Goal: Navigation & Orientation: Understand site structure

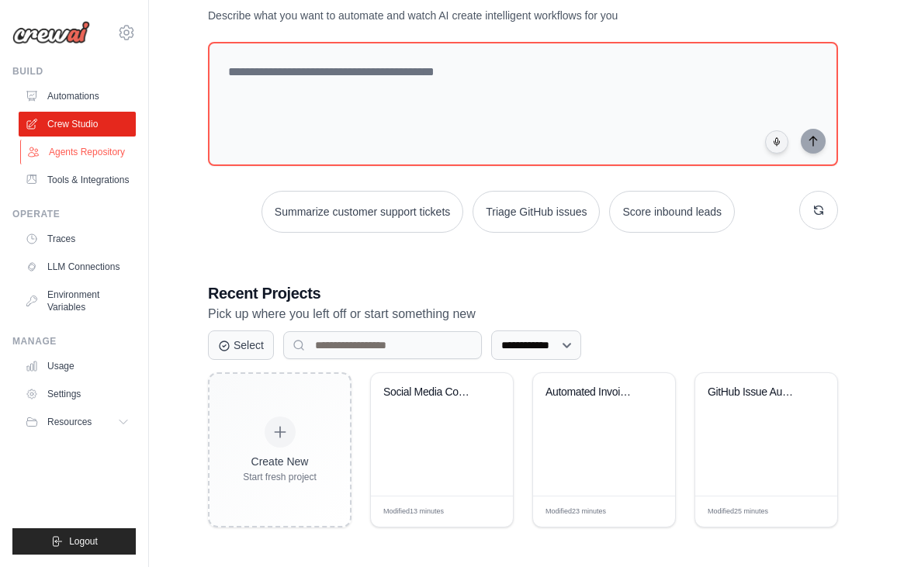
click at [92, 153] on link "Agents Repository" at bounding box center [78, 152] width 117 height 25
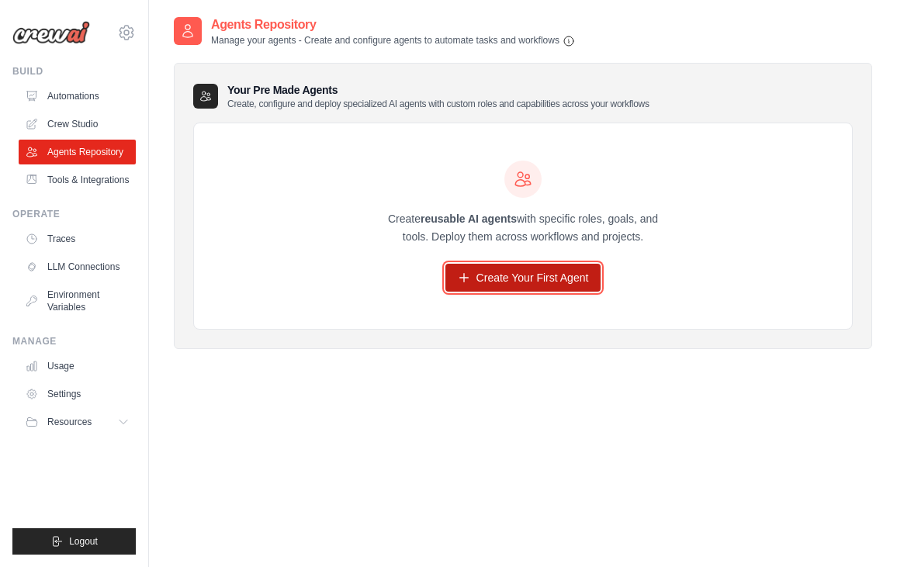
click at [526, 283] on link "Create Your First Agent" at bounding box center [524, 278] width 156 height 28
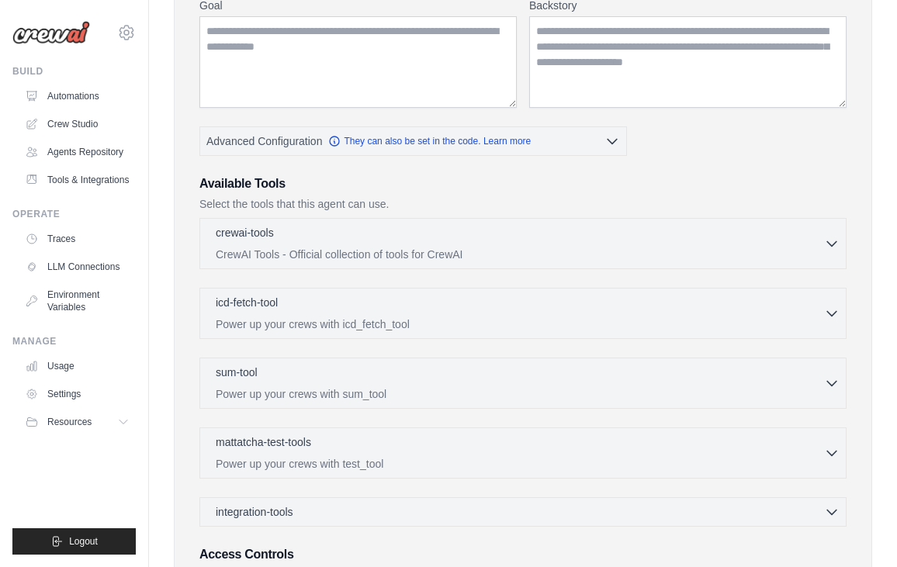
scroll to position [214, 0]
click at [446, 250] on p "CrewAI Tools - Official collection of tools for CrewAI" at bounding box center [520, 253] width 609 height 16
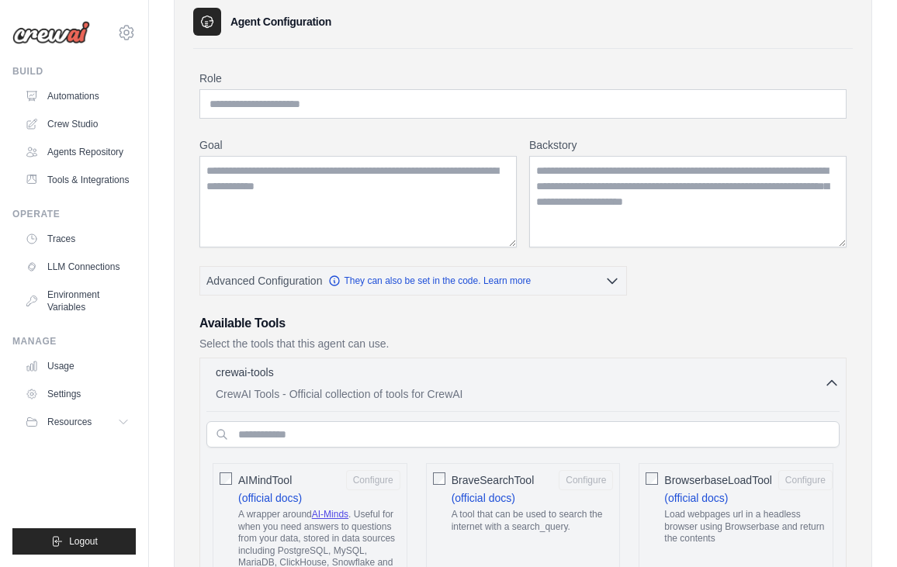
scroll to position [94, 0]
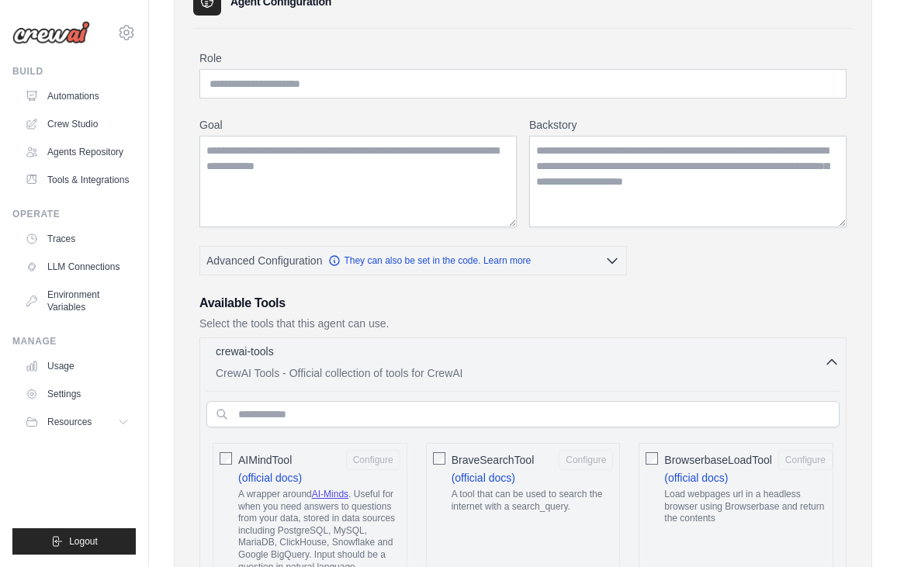
click at [352, 371] on p "CrewAI Tools - Official collection of tools for CrewAI" at bounding box center [520, 374] width 609 height 16
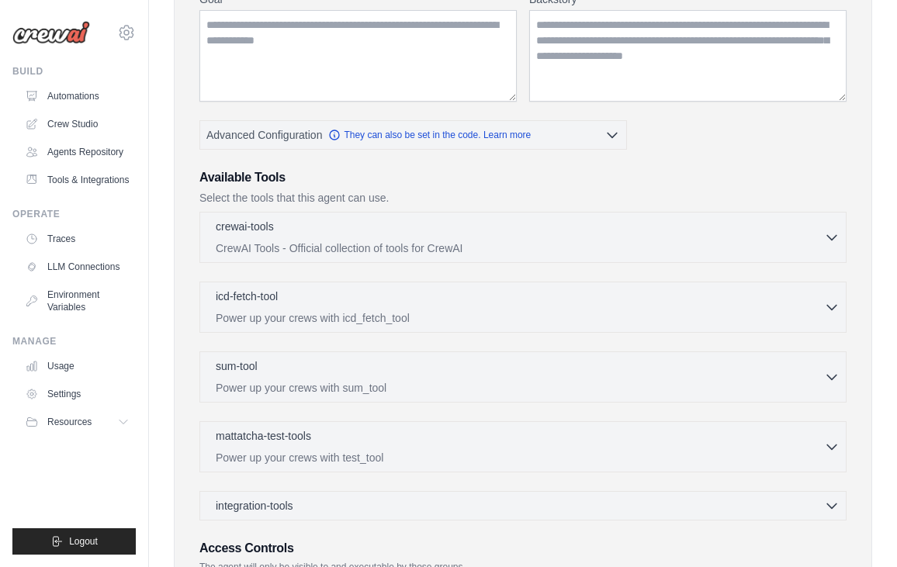
scroll to position [222, 0]
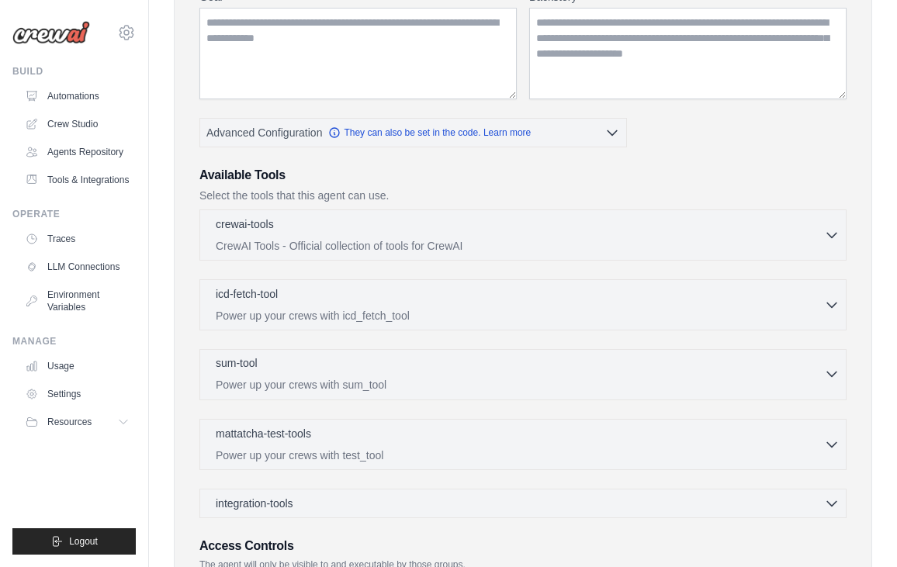
click at [376, 383] on p "Power up your crews with sum_tool" at bounding box center [520, 385] width 609 height 16
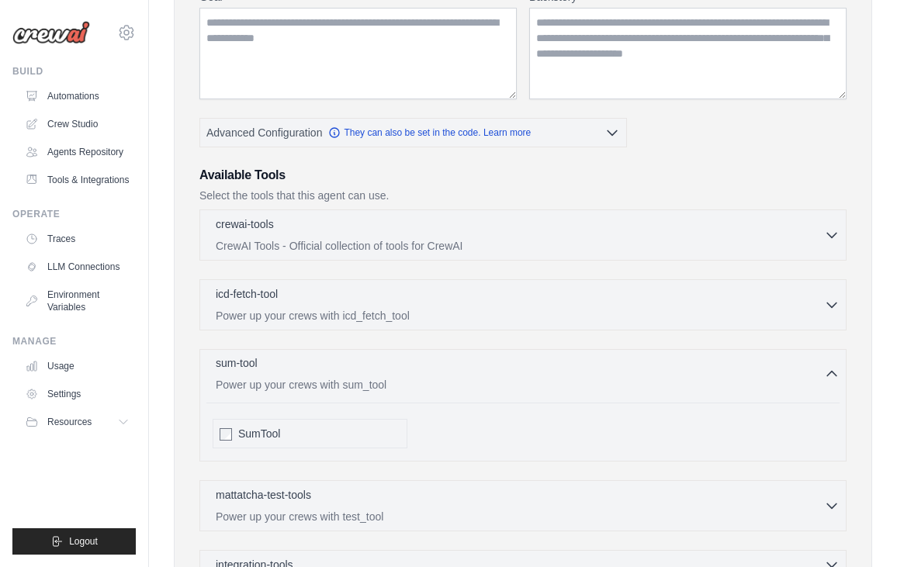
click at [384, 374] on div "sum-tool 0 selected Power up your crews with sum_tool" at bounding box center [520, 374] width 609 height 37
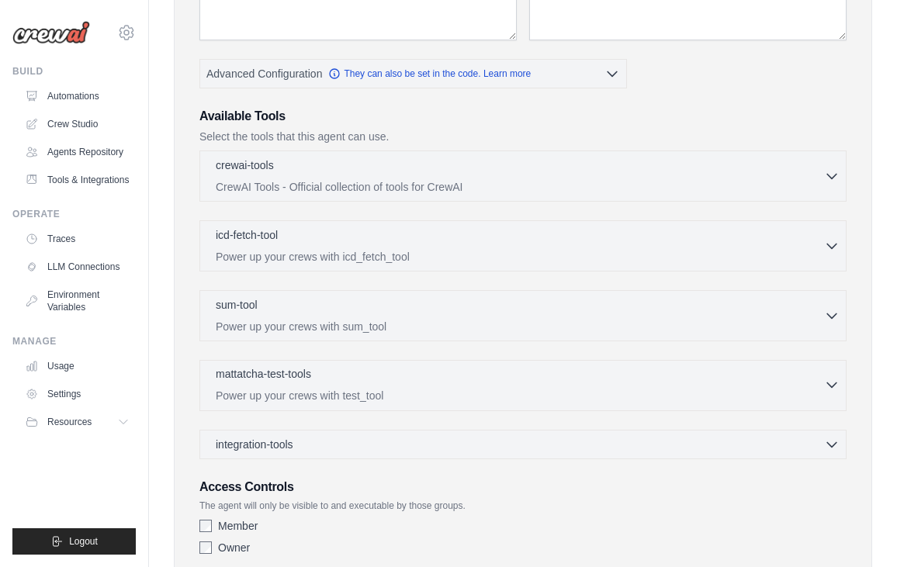
scroll to position [302, 0]
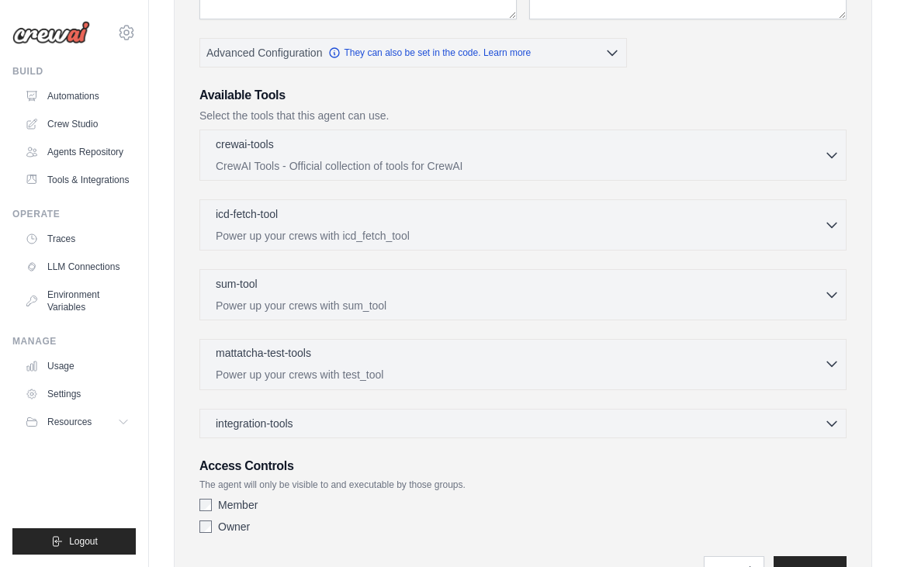
click at [370, 375] on p "Power up your crews with test_tool" at bounding box center [520, 375] width 609 height 16
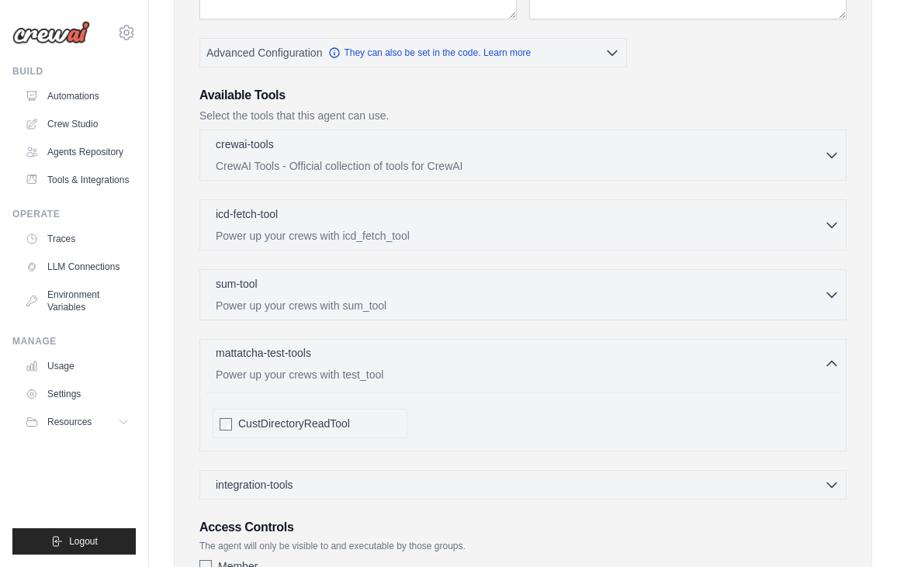
click at [371, 373] on p "Power up your crews with test_tool" at bounding box center [520, 375] width 609 height 16
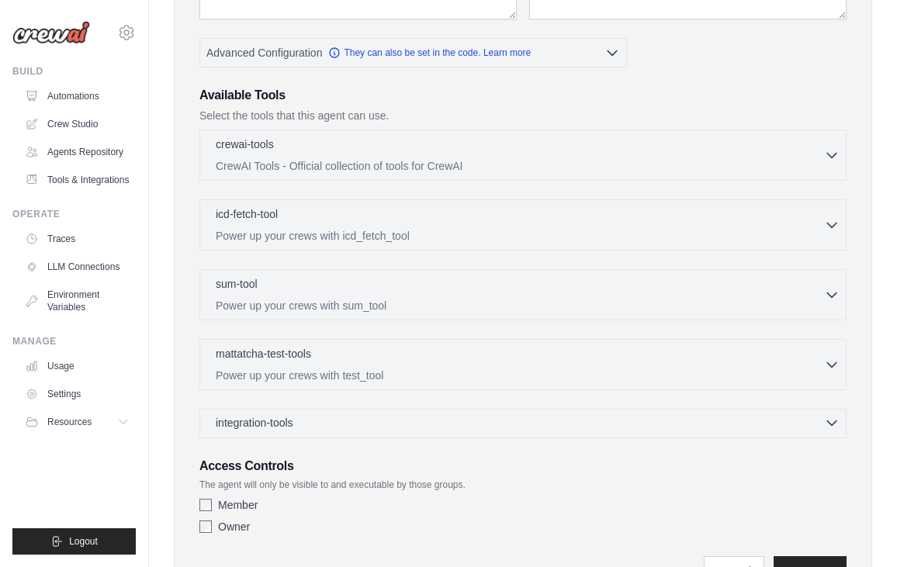
click at [363, 428] on div "integration-tools 0 selected" at bounding box center [528, 423] width 624 height 16
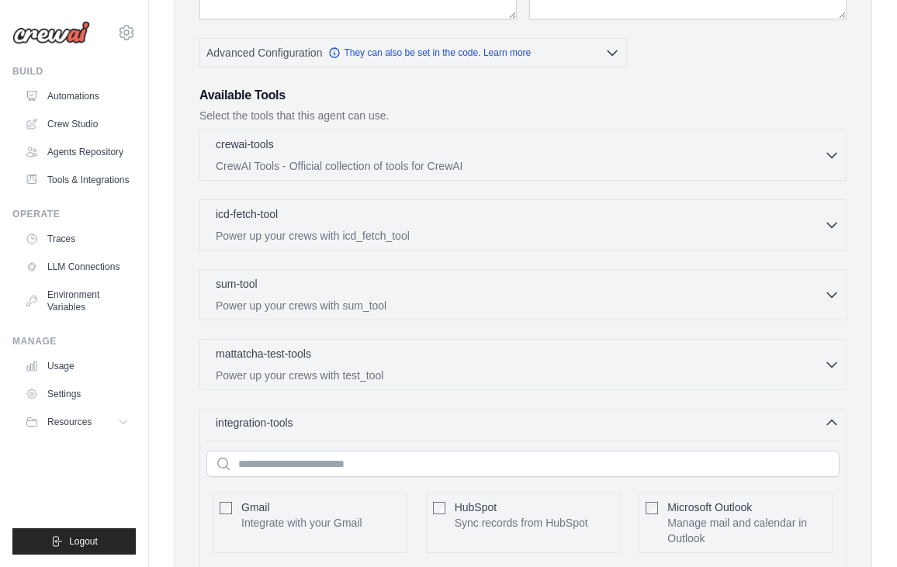
click at [363, 428] on div "integration-tools 0 selected" at bounding box center [528, 423] width 624 height 16
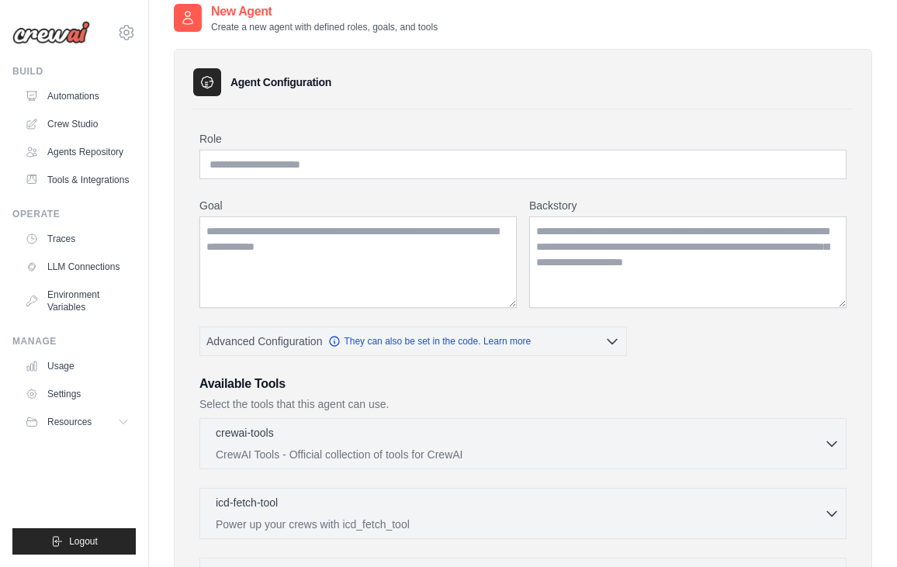
scroll to position [0, 0]
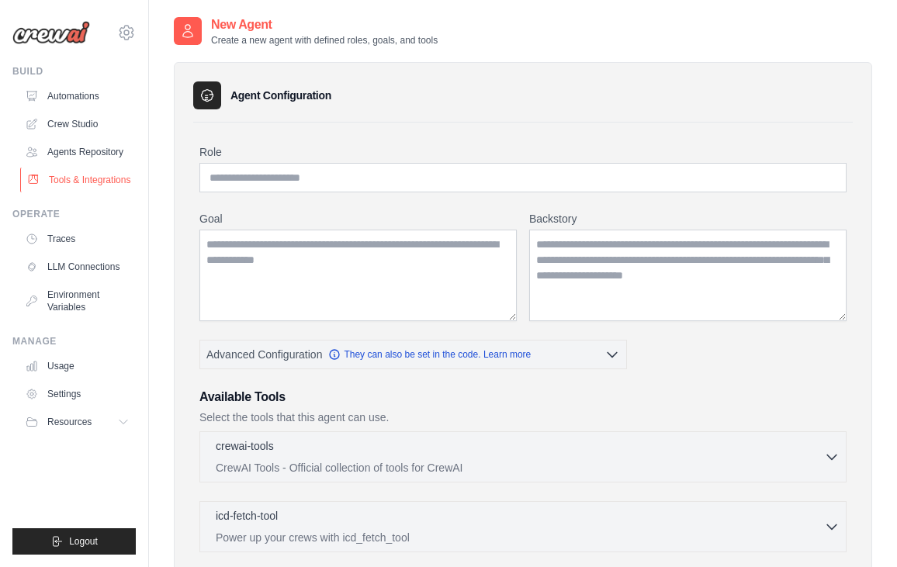
click at [109, 180] on link "Tools & Integrations" at bounding box center [78, 180] width 117 height 25
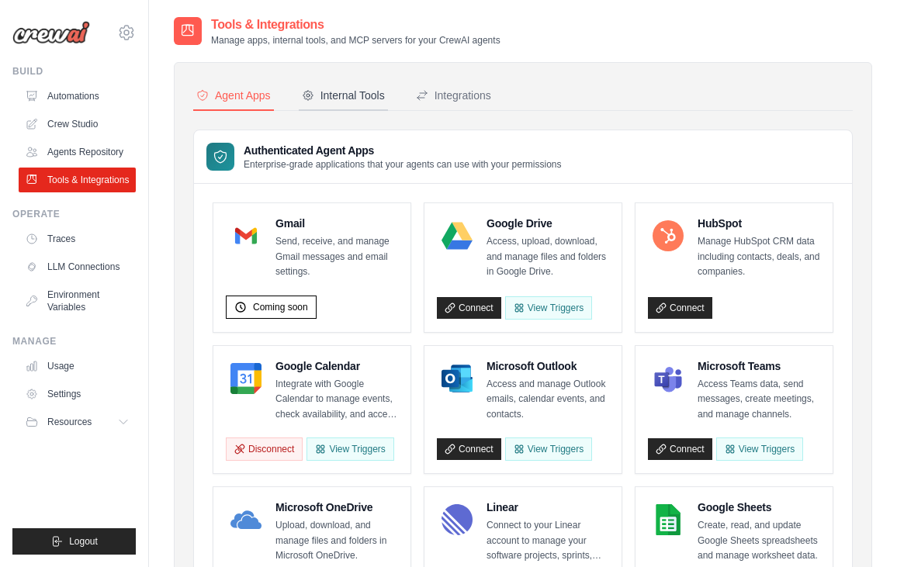
click at [343, 98] on div "Internal Tools" at bounding box center [343, 96] width 83 height 16
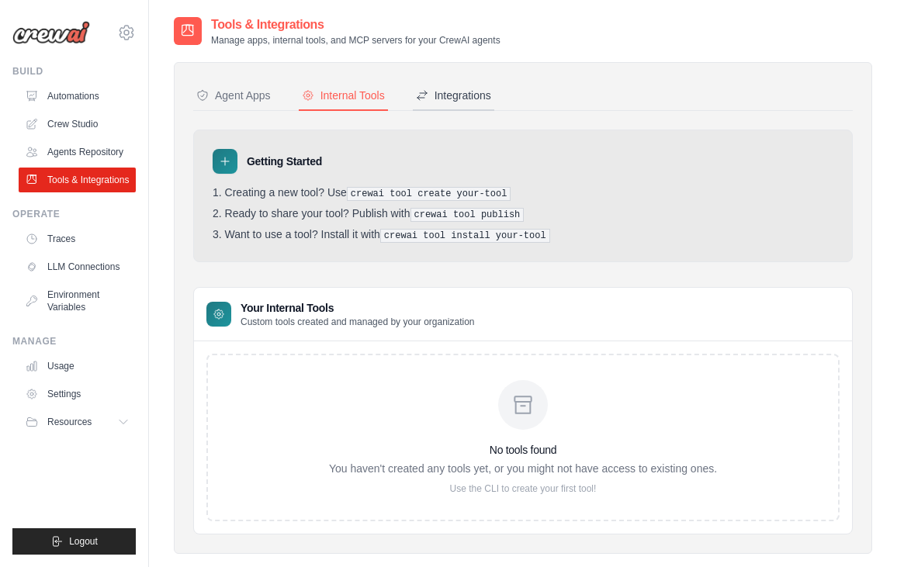
click at [459, 99] on div "Integrations" at bounding box center [453, 96] width 75 height 16
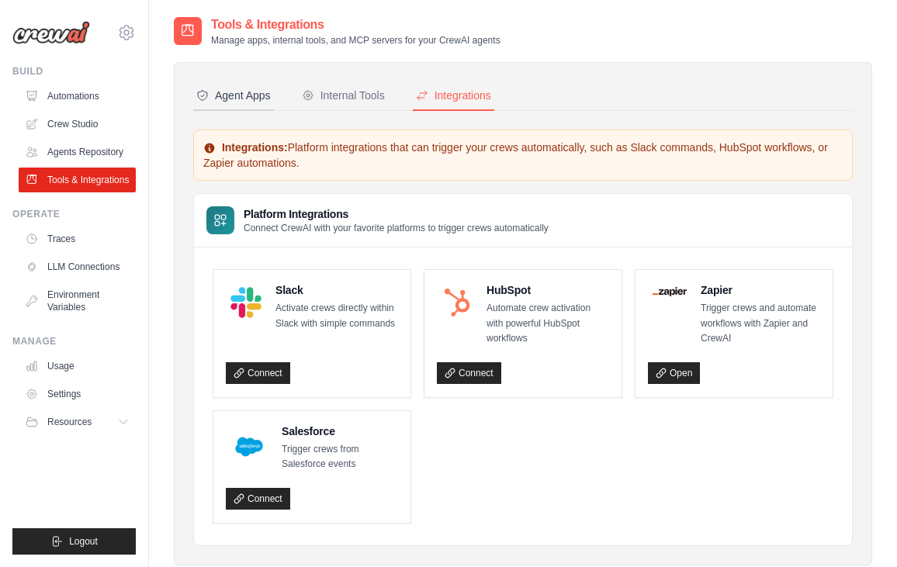
click at [264, 96] on div "Agent Apps" at bounding box center [233, 96] width 75 height 16
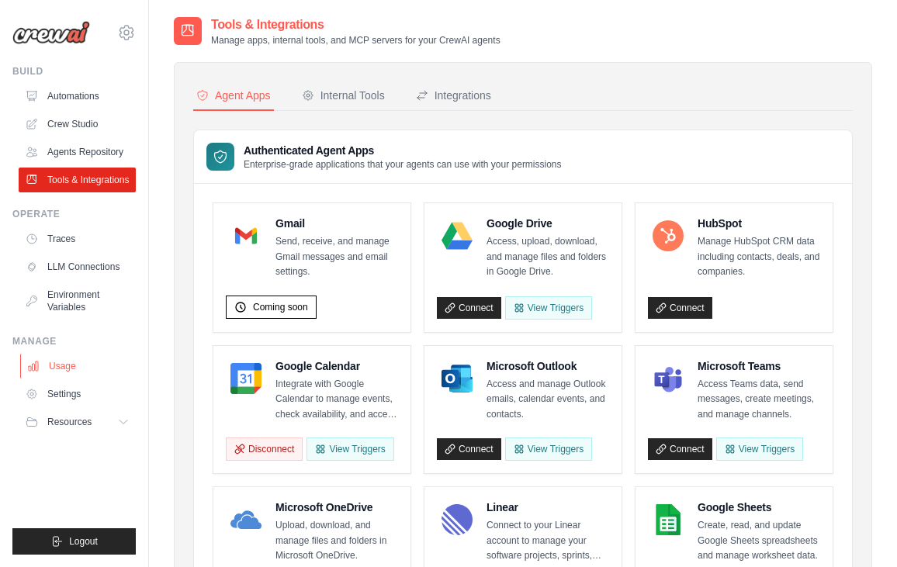
click at [68, 367] on link "Usage" at bounding box center [78, 366] width 117 height 25
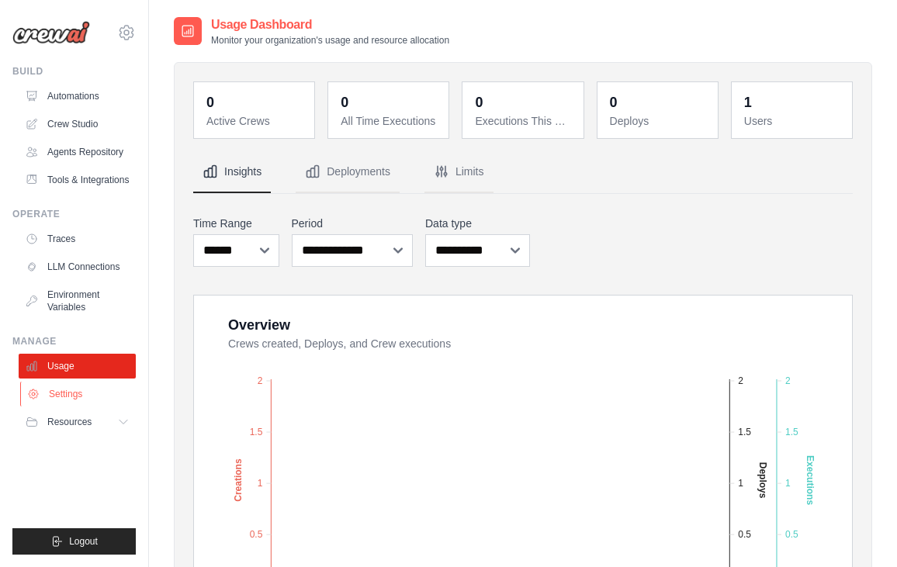
click at [68, 393] on link "Settings" at bounding box center [78, 394] width 117 height 25
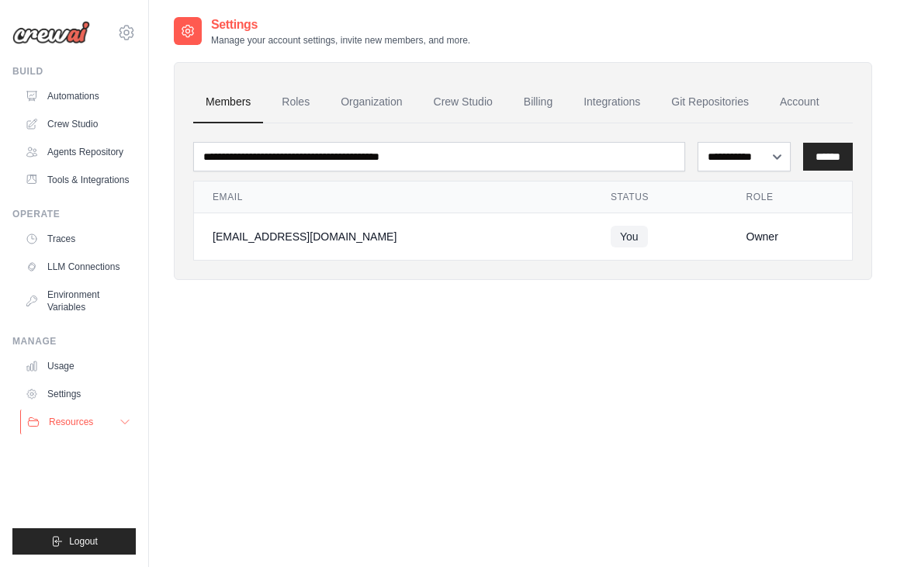
click at [78, 421] on span "Resources" at bounding box center [71, 422] width 44 height 12
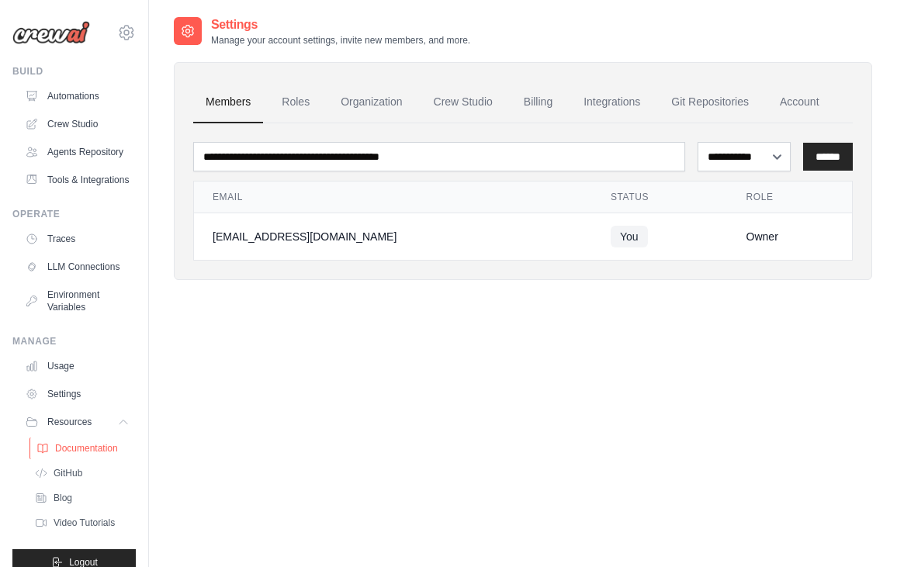
click at [80, 447] on span "Documentation" at bounding box center [86, 448] width 63 height 12
click at [69, 126] on link "Crew Studio" at bounding box center [78, 124] width 117 height 25
